Goal: Information Seeking & Learning: Check status

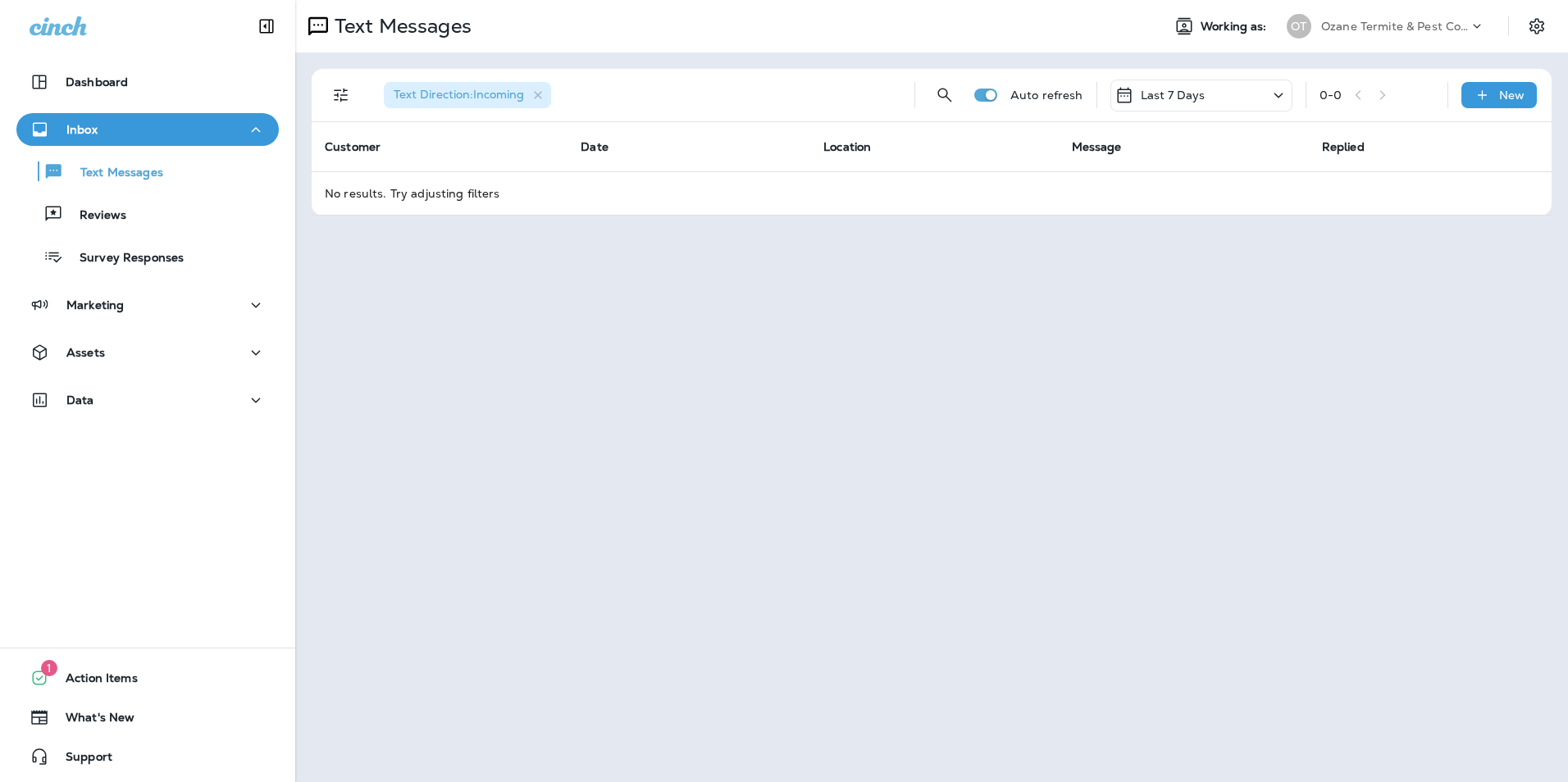
click at [1269, 96] on icon at bounding box center [1278, 96] width 19 height 20
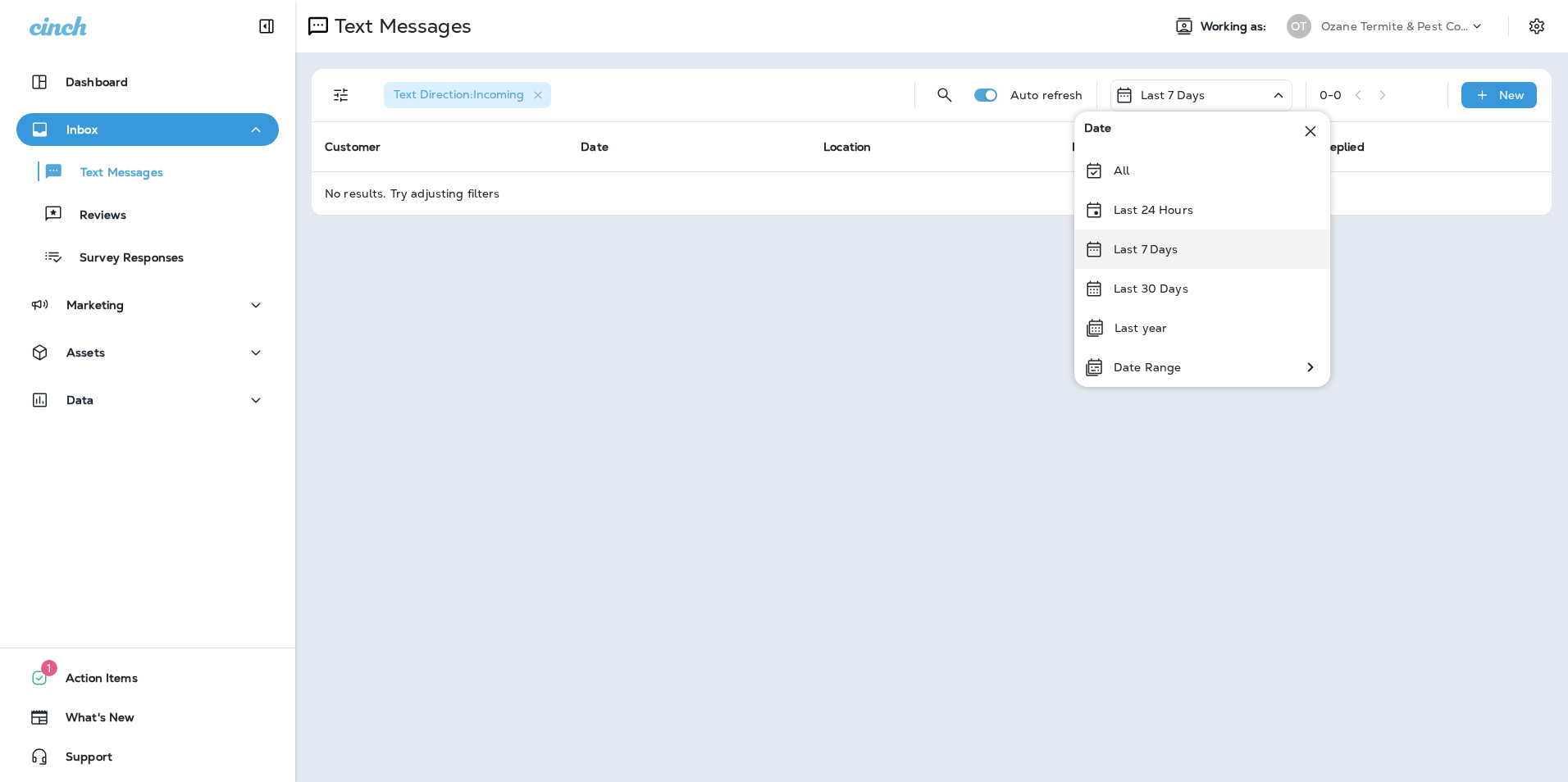
click at [1201, 242] on div "Last 7 Days" at bounding box center [1202, 249] width 256 height 39
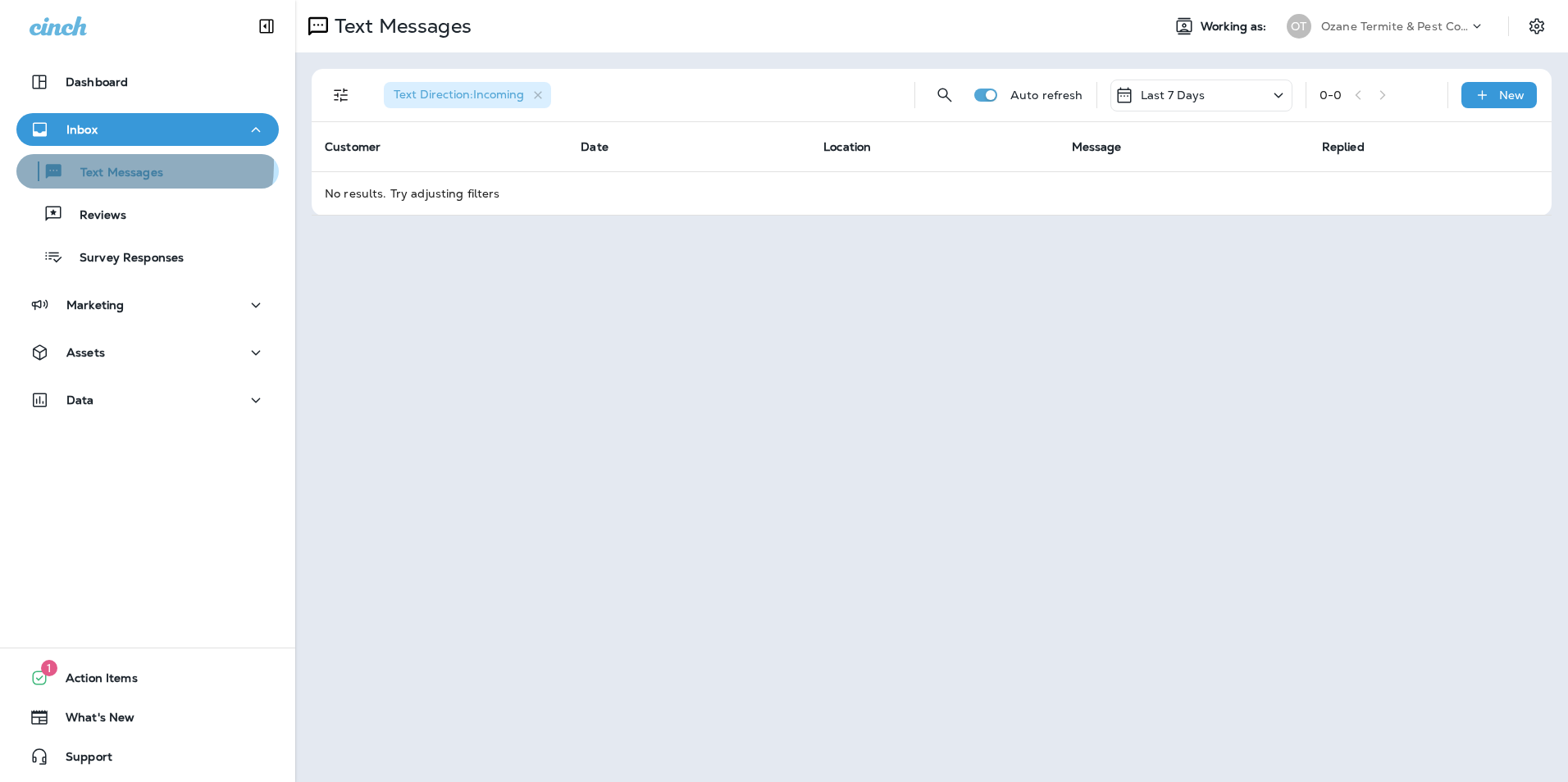
click at [130, 166] on p "Text Messages" at bounding box center [113, 173] width 99 height 15
click at [113, 179] on p "Text Messages" at bounding box center [113, 173] width 99 height 15
click at [151, 129] on div "Inbox" at bounding box center [147, 129] width 236 height 20
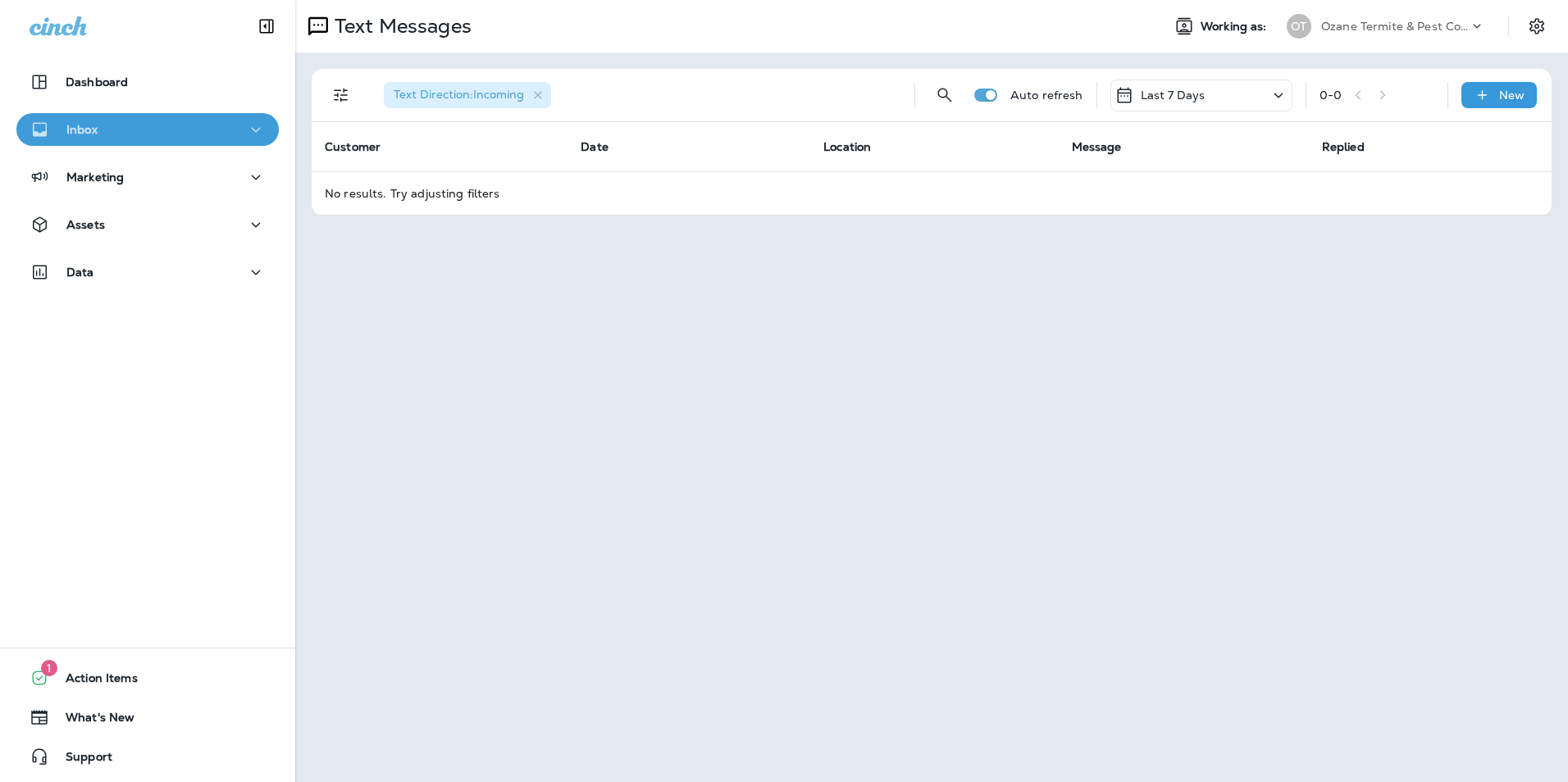
click at [156, 132] on div "Inbox" at bounding box center [147, 129] width 236 height 20
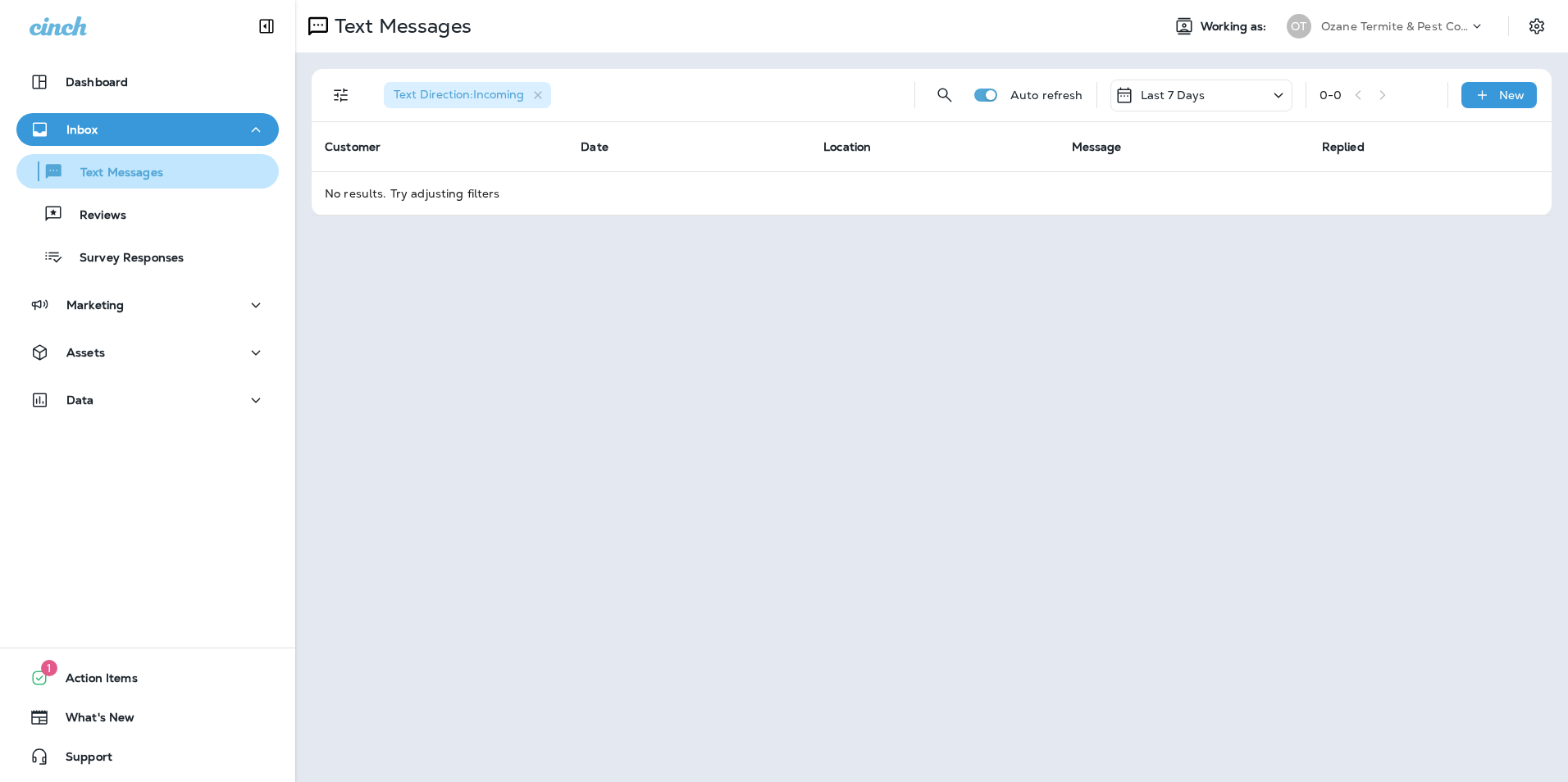
click at [140, 173] on p "Text Messages" at bounding box center [113, 173] width 99 height 15
click at [1246, 91] on div "Last 7 Days" at bounding box center [1201, 96] width 182 height 32
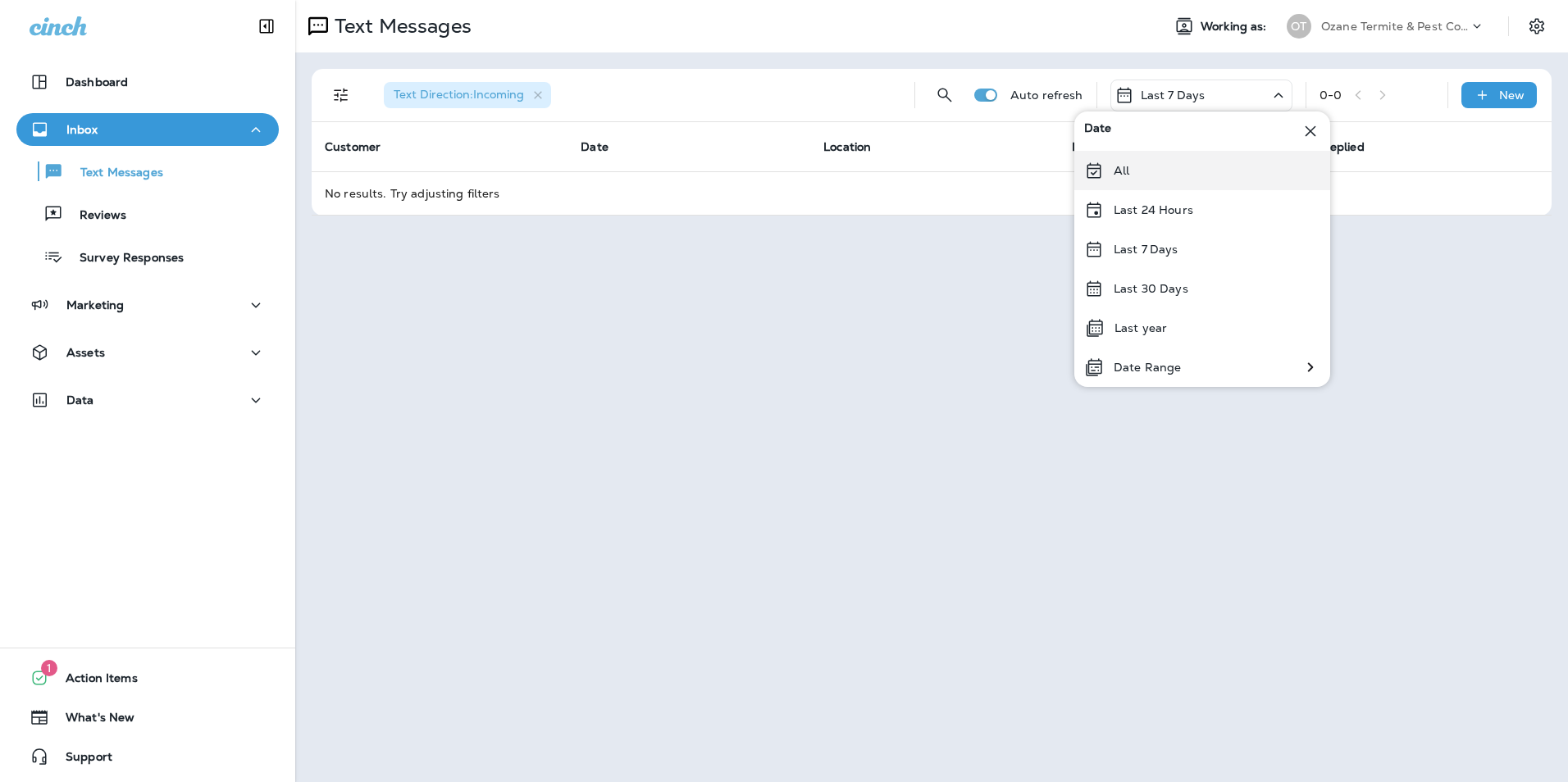
click at [1194, 173] on div "All" at bounding box center [1202, 170] width 256 height 39
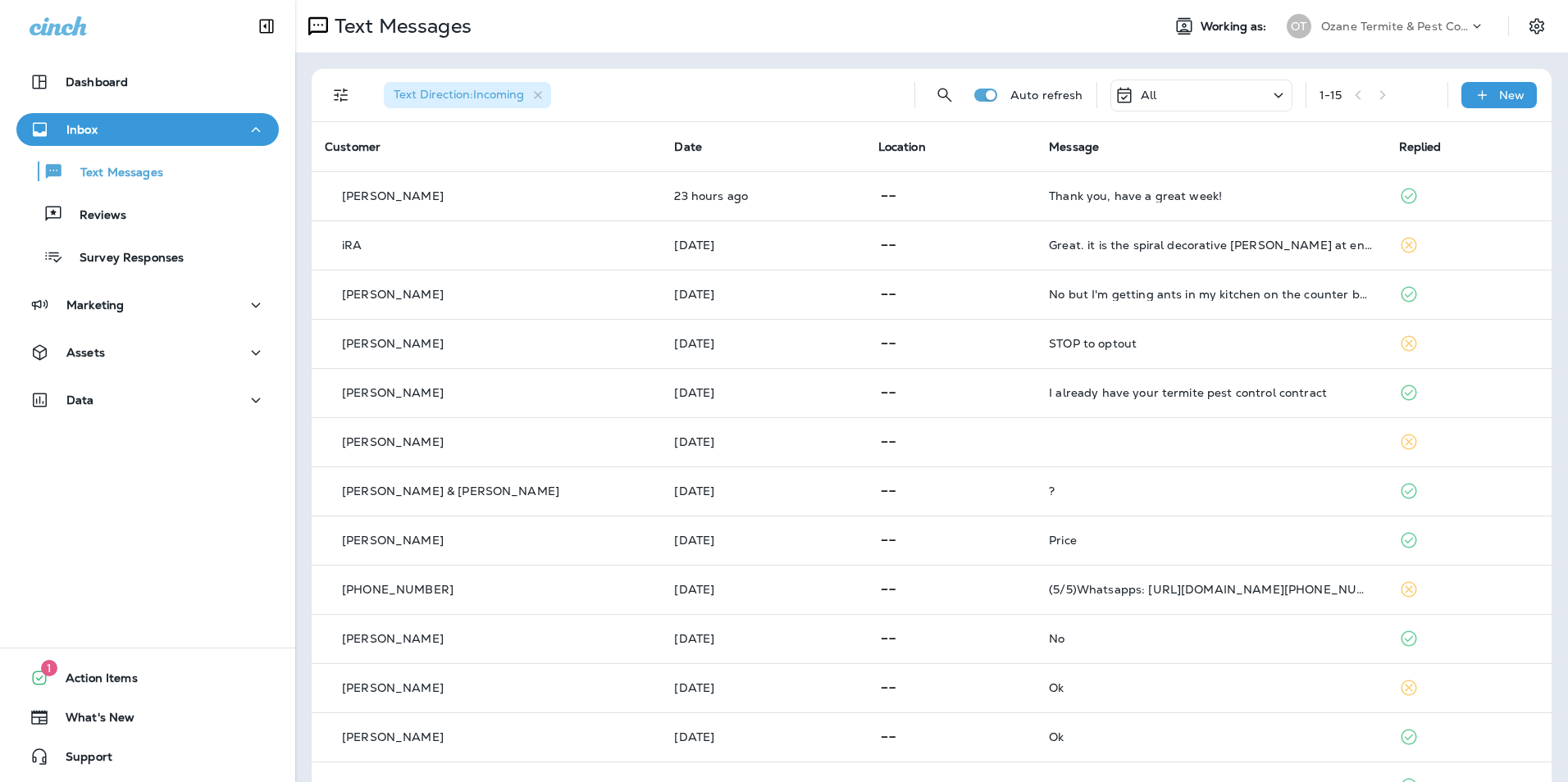
click at [1268, 93] on icon at bounding box center [1278, 96] width 19 height 20
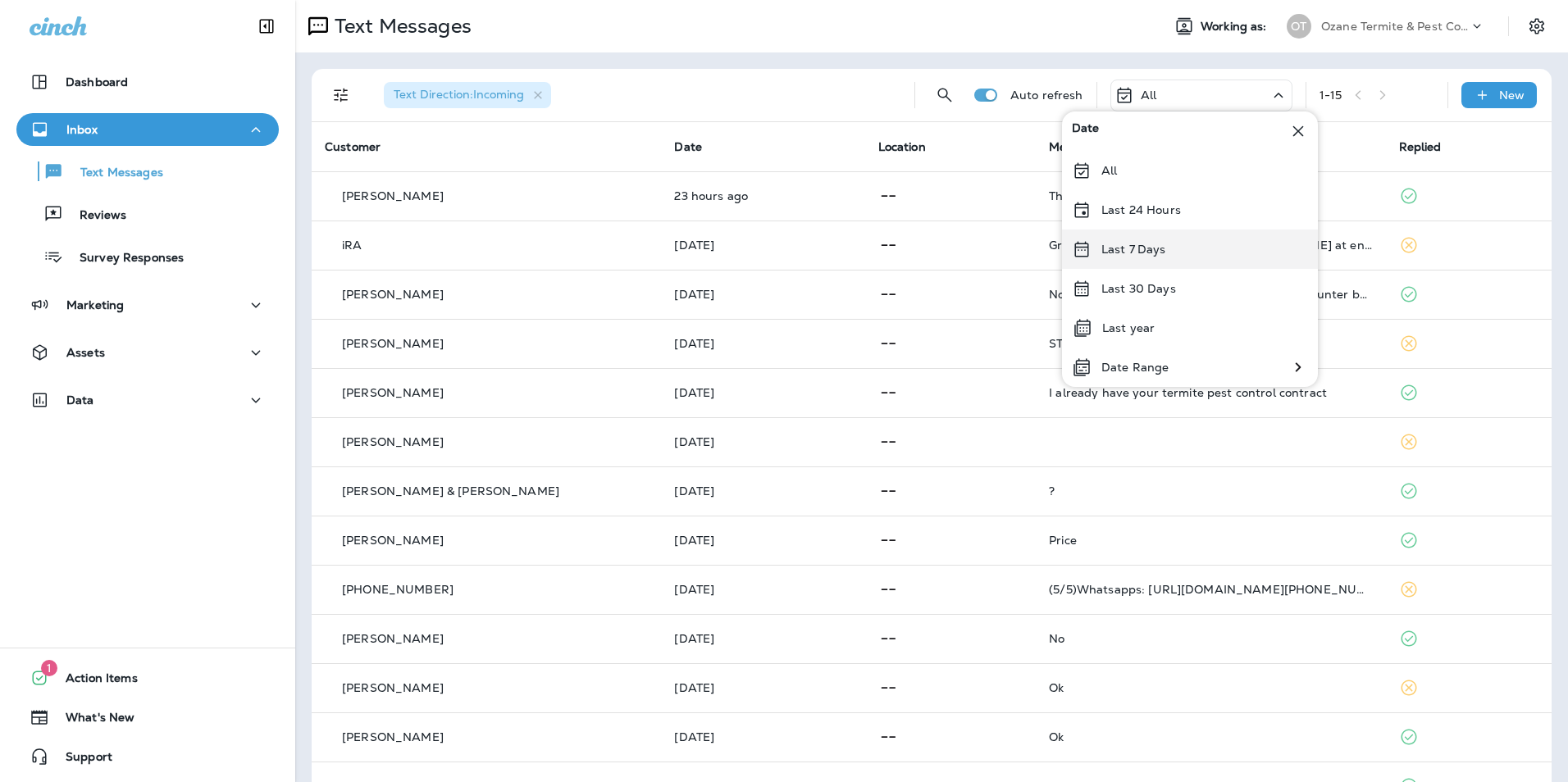
click at [1169, 242] on div "Last 7 Days" at bounding box center [1190, 249] width 256 height 39
